Goal: Information Seeking & Learning: Learn about a topic

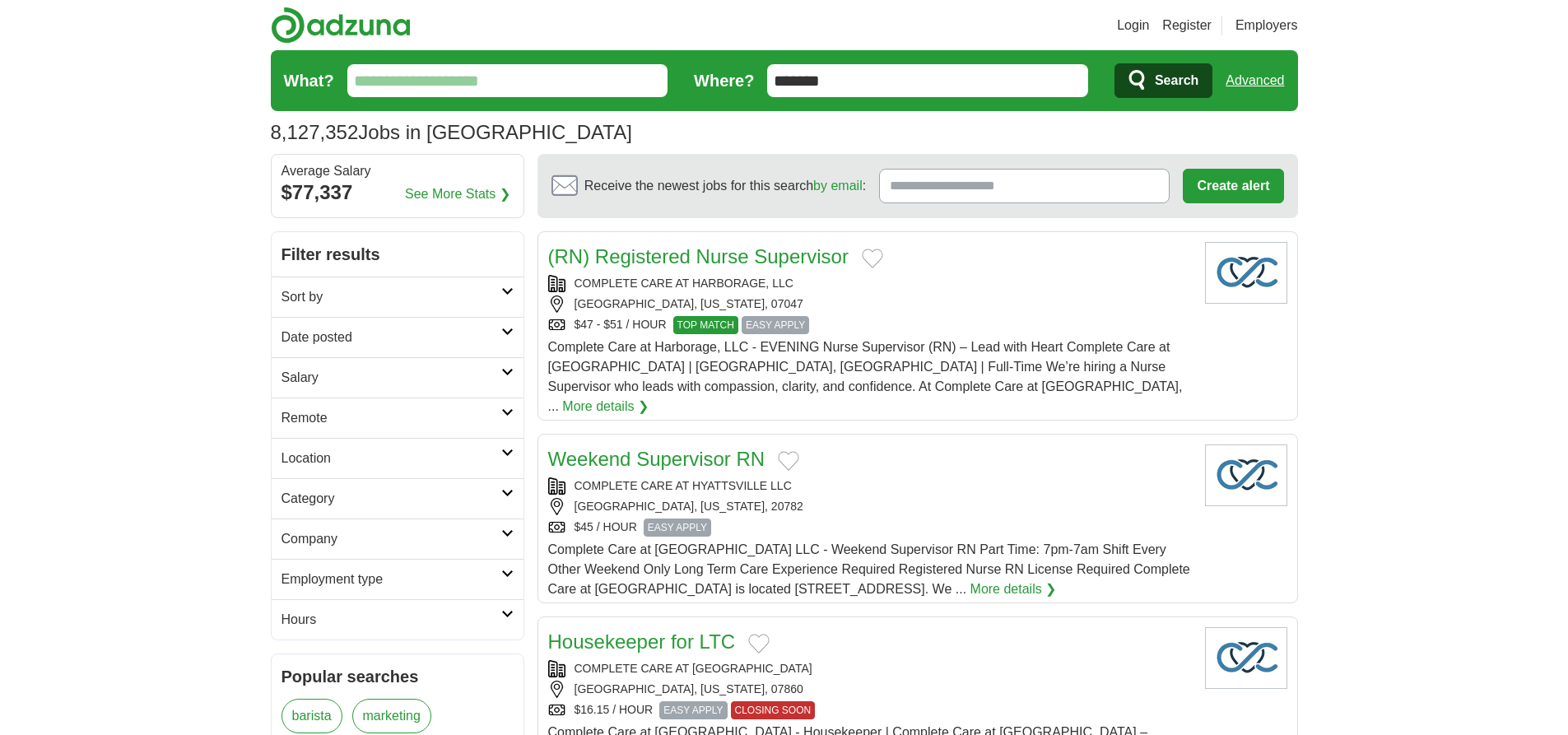
type input "*******"
click at [1255, 81] on link "Advanced" at bounding box center [1255, 81] width 58 height 33
